Goal: Share content

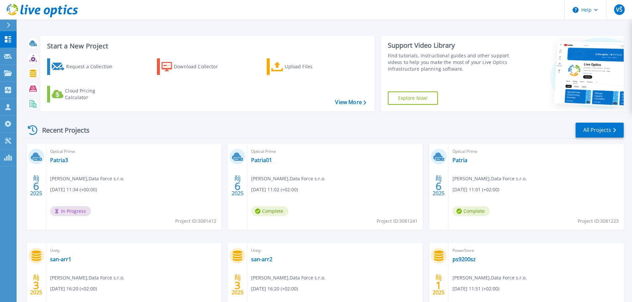
scroll to position [65, 0]
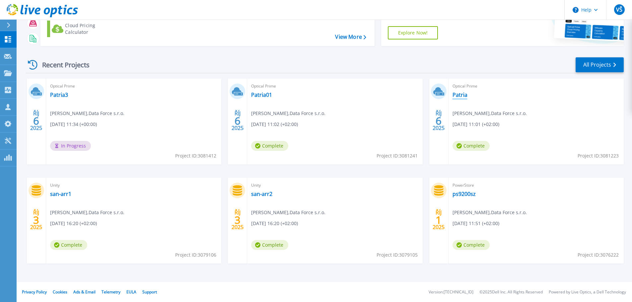
click at [461, 95] on link "Patria" at bounding box center [459, 95] width 15 height 7
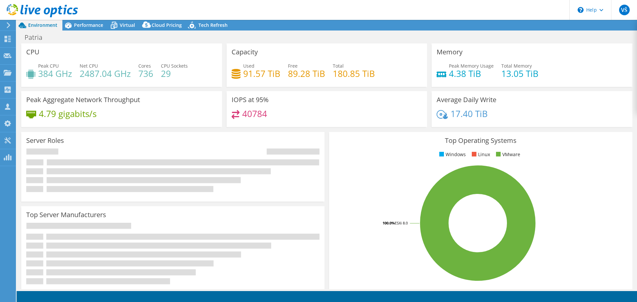
select select "USD"
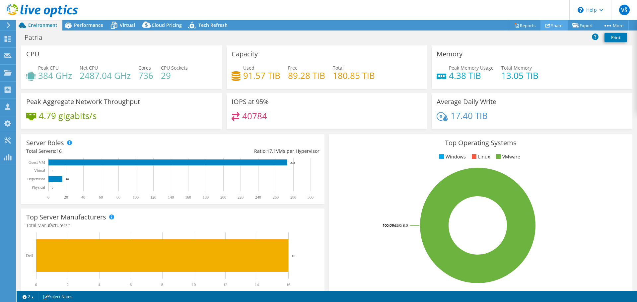
click at [551, 25] on link "Share" at bounding box center [553, 25] width 27 height 10
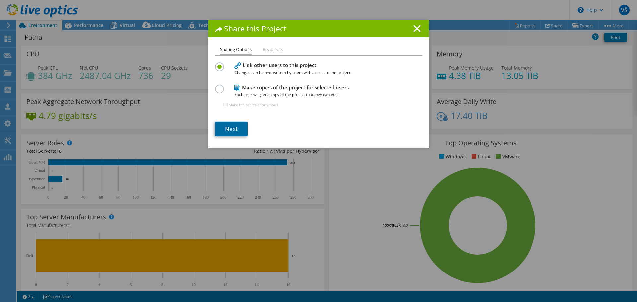
click at [234, 129] on link "Next" at bounding box center [231, 129] width 33 height 15
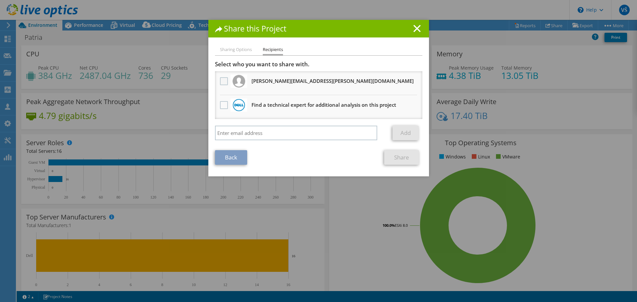
click at [220, 82] on label at bounding box center [225, 81] width 10 height 8
click at [0, 0] on input "checkbox" at bounding box center [0, 0] width 0 height 0
click at [384, 154] on link "Share" at bounding box center [401, 157] width 35 height 15
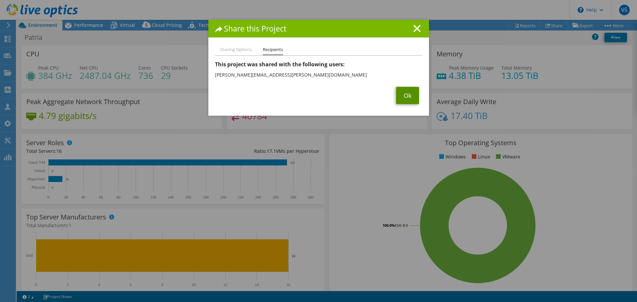
click at [404, 98] on link "Ok" at bounding box center [407, 95] width 23 height 17
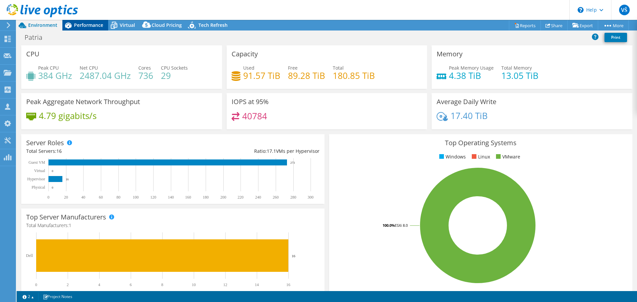
click at [92, 26] on span "Performance" at bounding box center [88, 25] width 29 height 6
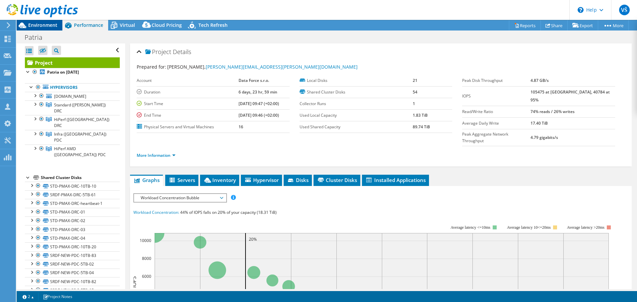
click at [38, 26] on span "Environment" at bounding box center [42, 25] width 29 height 6
